Goal: Entertainment & Leisure: Consume media (video, audio)

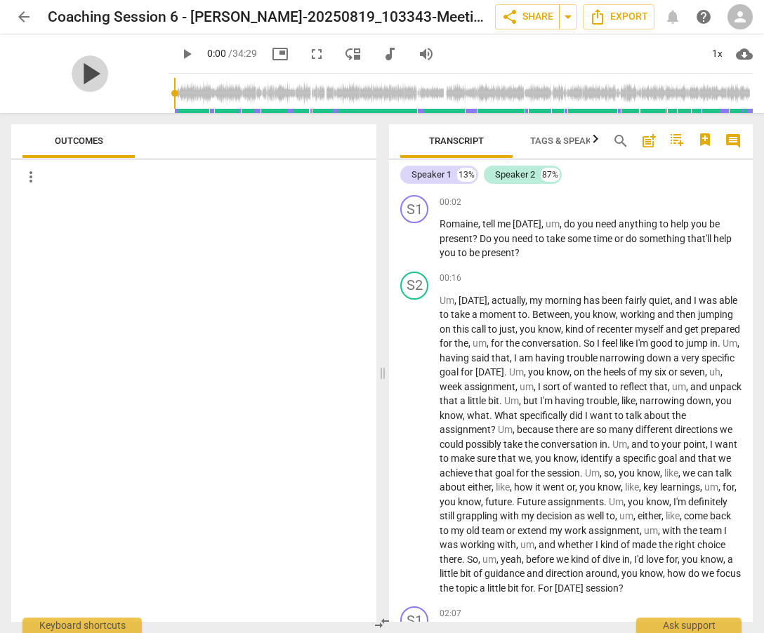
click at [83, 70] on span "play_arrow" at bounding box center [90, 73] width 37 height 37
click at [722, 60] on div "1x" at bounding box center [716, 54] width 27 height 22
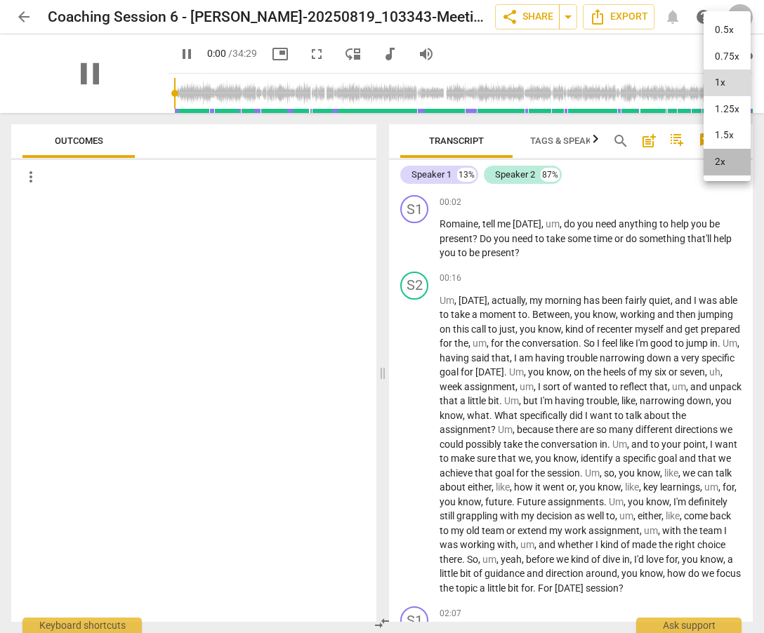
click at [729, 157] on li "2x" at bounding box center [726, 162] width 47 height 27
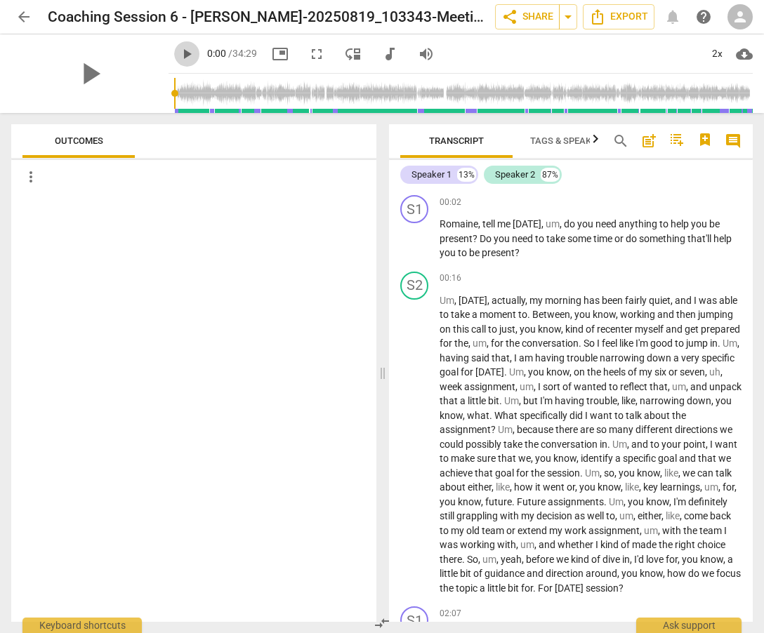
click at [178, 58] on span "play_arrow" at bounding box center [186, 54] width 17 height 17
type input "22"
click at [174, 100] on input "range" at bounding box center [463, 93] width 578 height 45
click at [418, 55] on span "volume_up" at bounding box center [426, 54] width 17 height 17
type input "1"
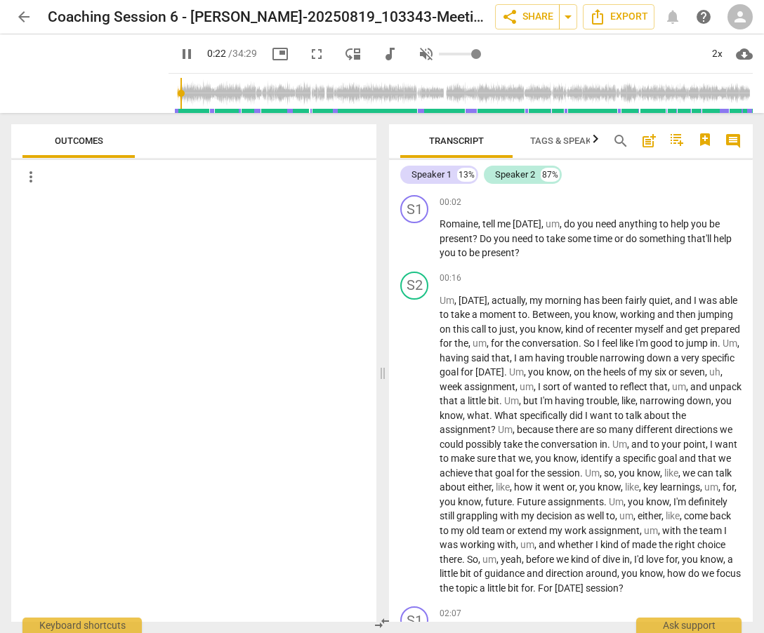
click at [463, 54] on input "range" at bounding box center [460, 54] width 42 height 3
click at [91, 75] on span "pause" at bounding box center [90, 73] width 37 height 37
click at [91, 75] on span "play_arrow" at bounding box center [90, 73] width 37 height 37
click at [192, 100] on input "range" at bounding box center [463, 93] width 578 height 45
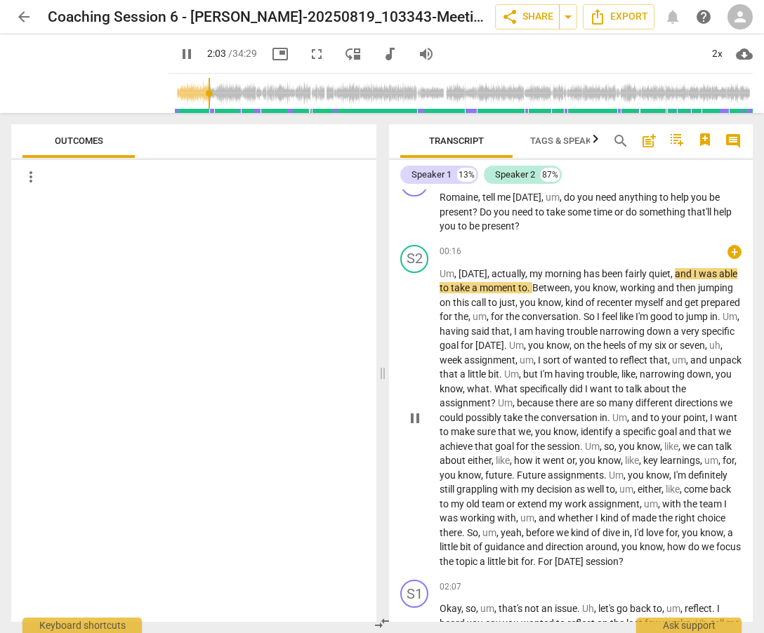
scroll to position [28, 0]
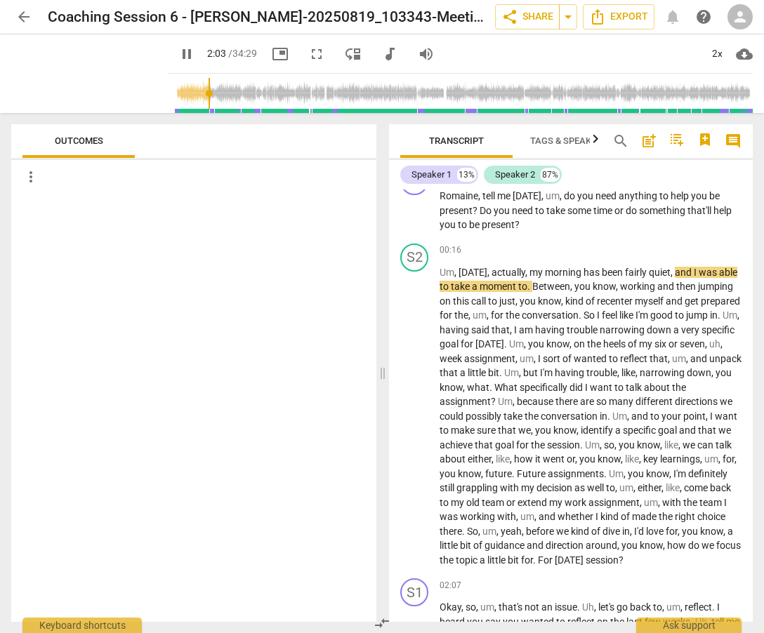
type input "18"
click at [174, 96] on input "range" at bounding box center [463, 93] width 578 height 45
click at [381, 58] on span "audiotrack" at bounding box center [389, 54] width 17 height 17
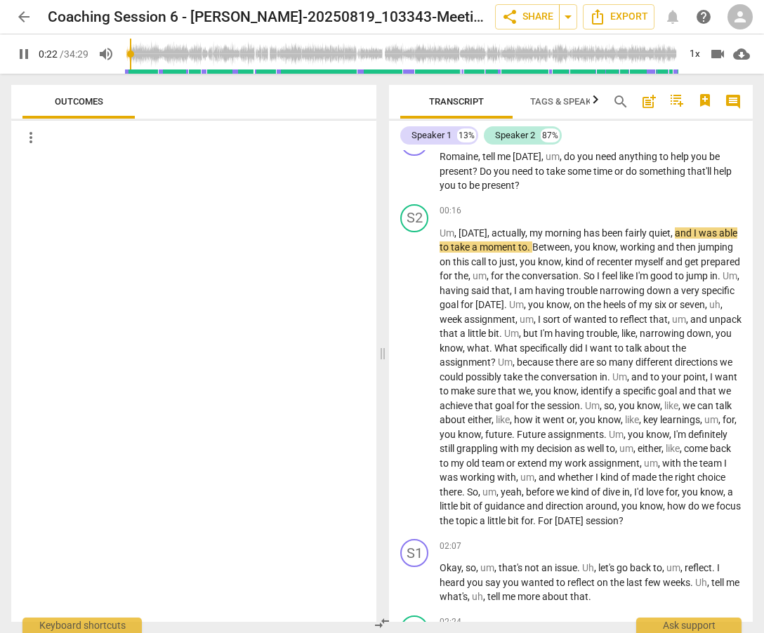
type input "22"
click at [117, 51] on span "volume_up" at bounding box center [105, 54] width 25 height 17
type input "0"
type input "23"
type input "1"
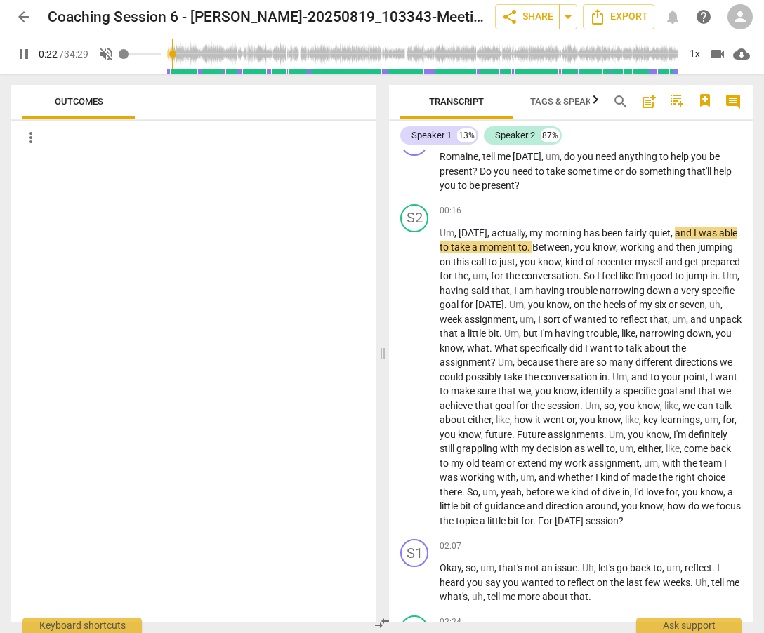
type input "23"
type input "1"
click at [159, 55] on input "range" at bounding box center [140, 54] width 42 height 3
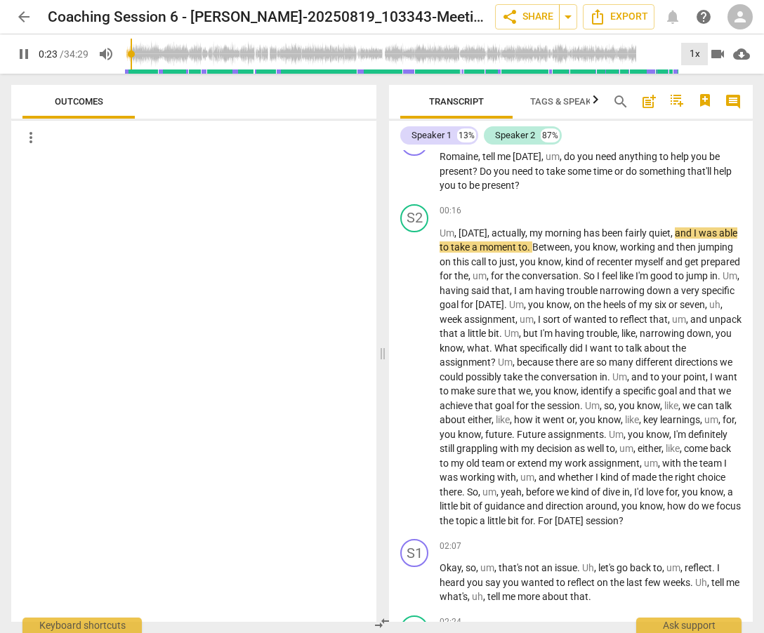
click at [703, 53] on div "1x" at bounding box center [694, 54] width 27 height 22
click at [21, 60] on div at bounding box center [382, 316] width 764 height 633
click at [26, 51] on span "play_arrow" at bounding box center [23, 54] width 17 height 17
type input "23"
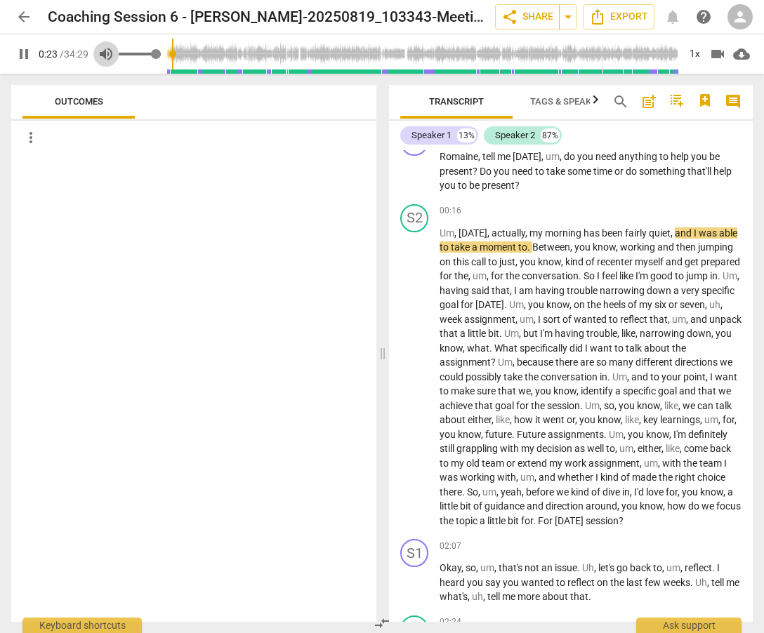
click at [105, 60] on span "volume_up" at bounding box center [106, 54] width 17 height 17
type input "0"
type input "23"
type input "0.96"
type input "23"
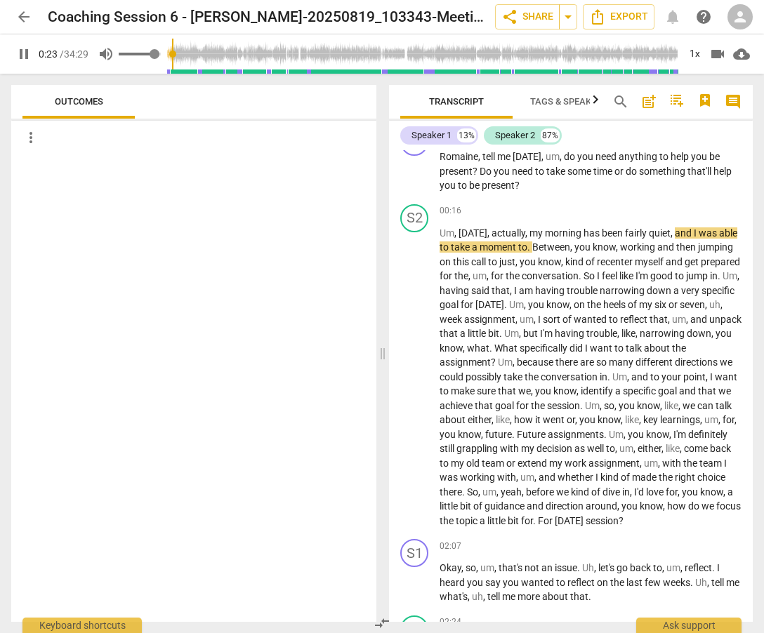
type input "0.96"
click at [157, 55] on input "range" at bounding box center [140, 54] width 42 height 3
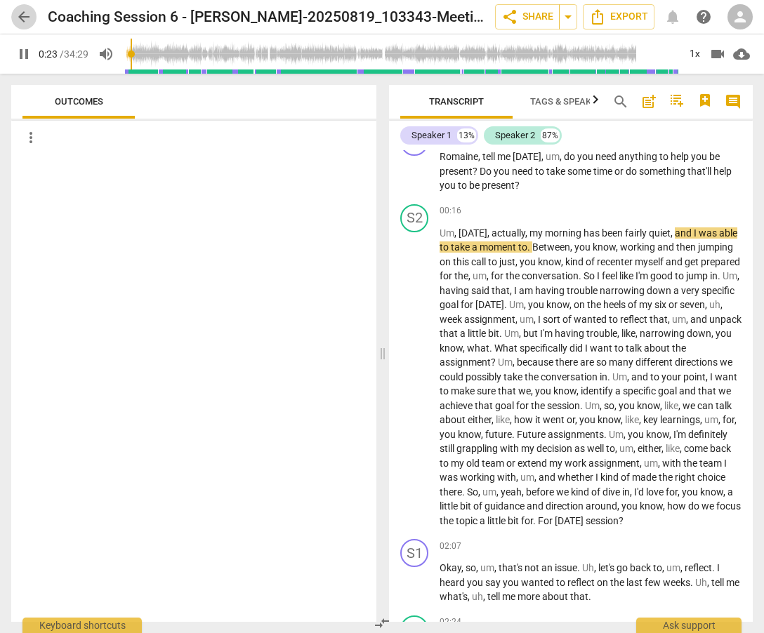
click at [21, 11] on span "arrow_back" at bounding box center [23, 16] width 17 height 17
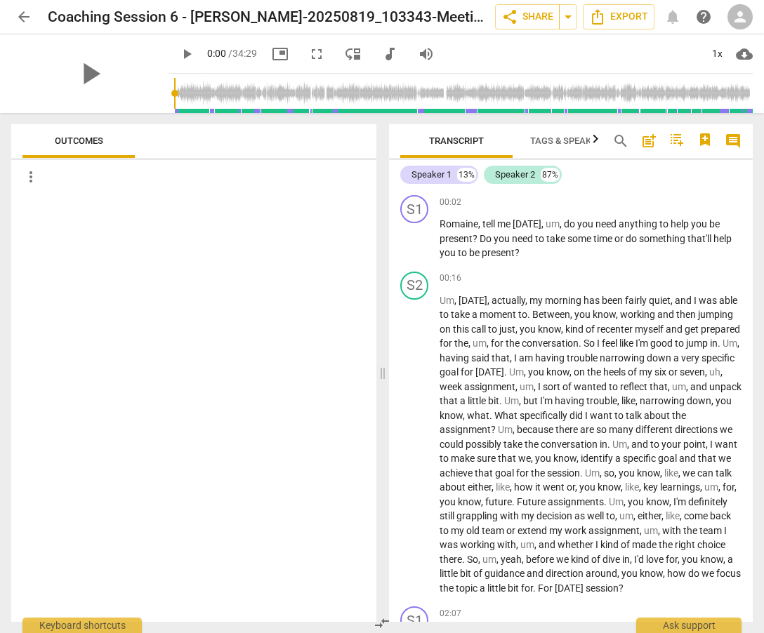
click at [178, 53] on span "play_arrow" at bounding box center [186, 54] width 17 height 17
click at [722, 51] on div "1x" at bounding box center [716, 54] width 27 height 22
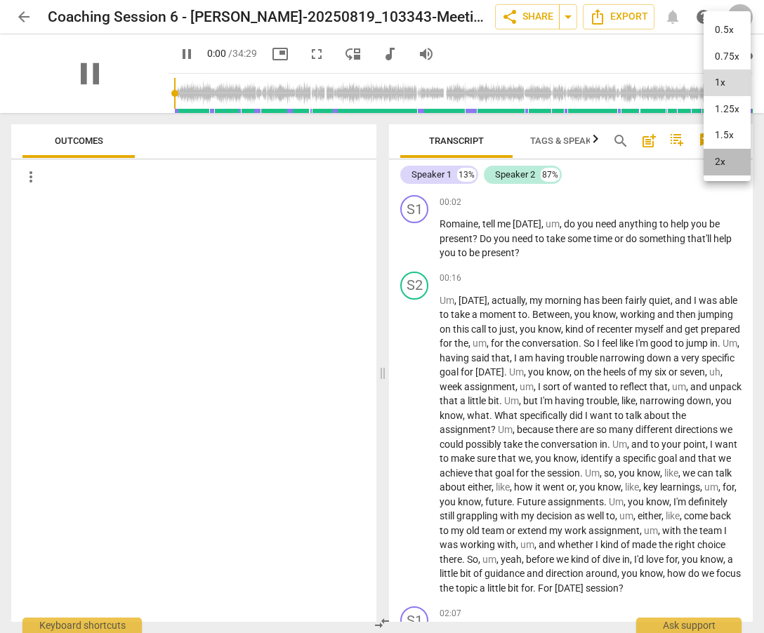
click at [736, 164] on li "2x" at bounding box center [726, 162] width 47 height 27
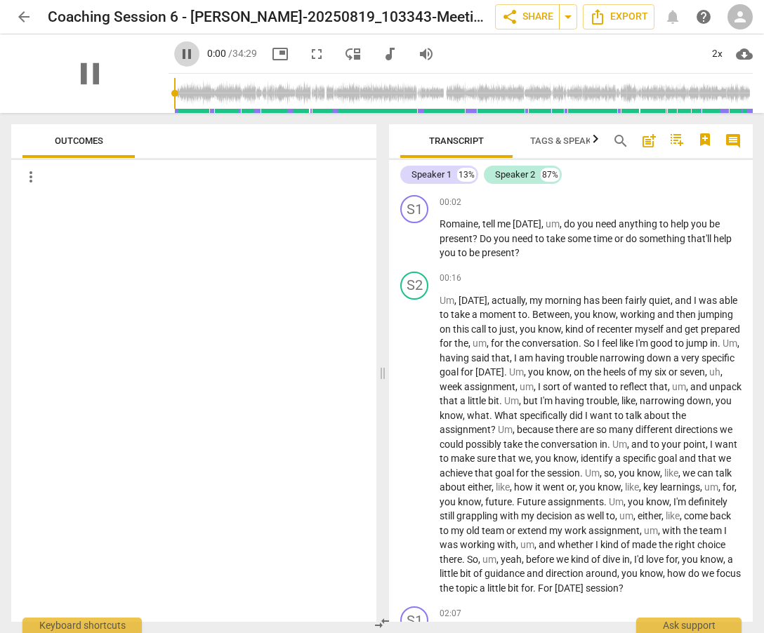
click at [178, 54] on span "pause" at bounding box center [186, 54] width 17 height 17
click at [81, 66] on span "play_arrow" at bounding box center [90, 73] width 37 height 37
type input "48"
click at [174, 88] on input "range" at bounding box center [463, 93] width 578 height 45
click at [232, 55] on span "/ 34:29" at bounding box center [242, 53] width 29 height 11
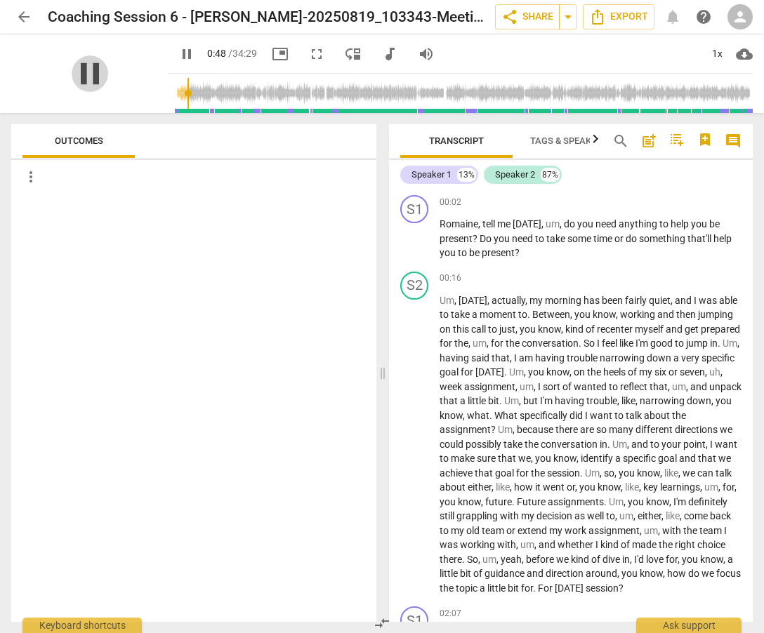
click at [79, 74] on span "pause" at bounding box center [90, 73] width 37 height 37
click at [79, 74] on span "play_arrow" at bounding box center [90, 73] width 37 height 37
click at [27, 10] on span "arrow_back" at bounding box center [23, 16] width 17 height 17
click at [87, 89] on span "play_arrow" at bounding box center [90, 73] width 37 height 37
type input "517"
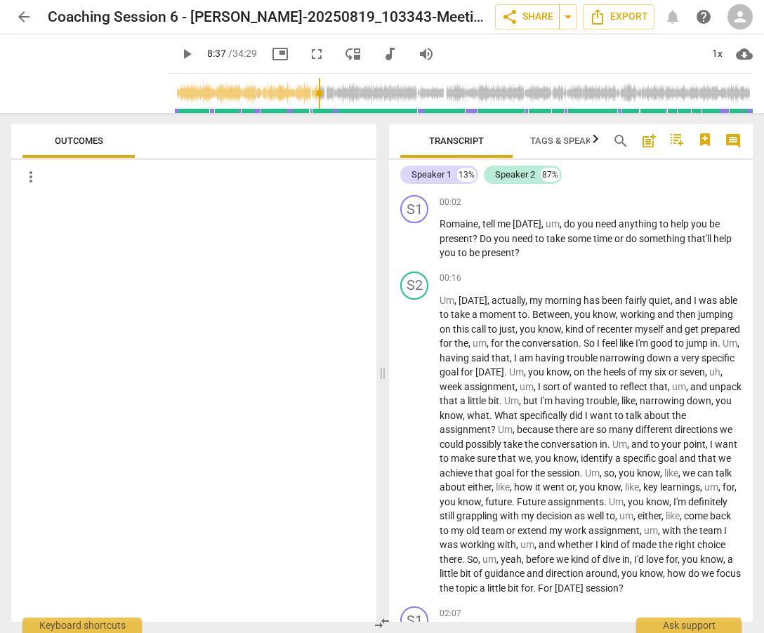
click at [305, 101] on input "range" at bounding box center [463, 93] width 578 height 45
click at [178, 62] on span "play_arrow" at bounding box center [186, 54] width 17 height 17
click at [93, 79] on span "play_arrow" at bounding box center [90, 73] width 37 height 37
click at [84, 79] on span "play_arrow" at bounding box center [90, 73] width 37 height 37
